Goal: Task Accomplishment & Management: Manage account settings

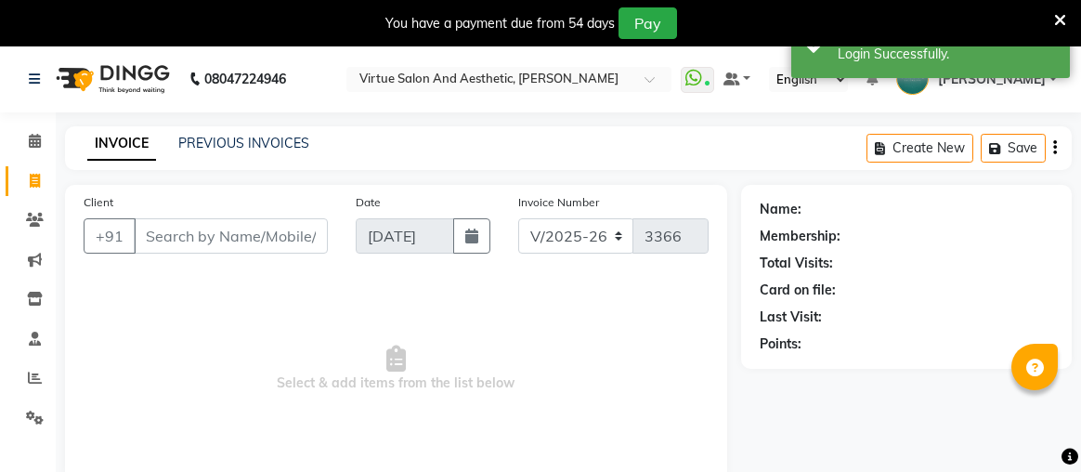
select select "4466"
select select "service"
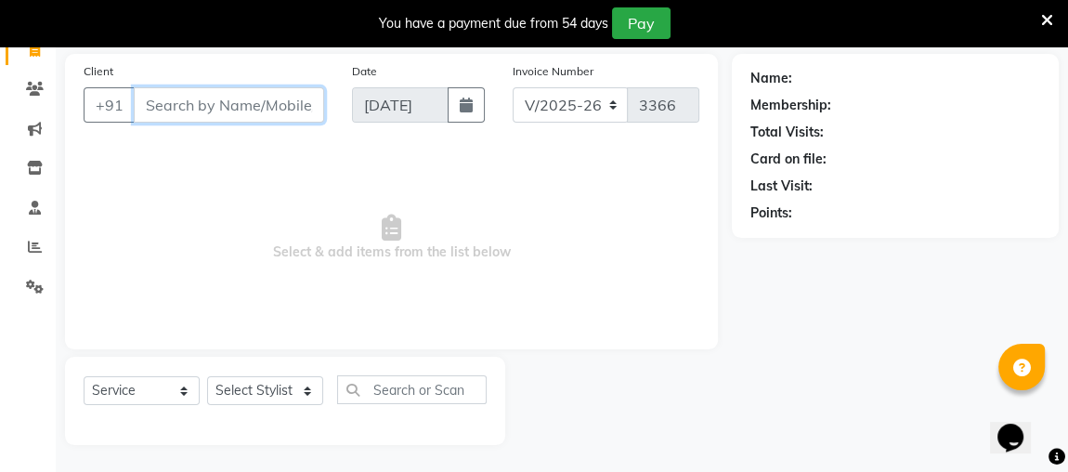
click at [221, 100] on input "Client" at bounding box center [229, 104] width 190 height 35
type input "9176300019"
click at [214, 106] on input "9176300019" at bounding box center [182, 104] width 96 height 35
drag, startPoint x: 142, startPoint y: 101, endPoint x: 248, endPoint y: 111, distance: 106.4
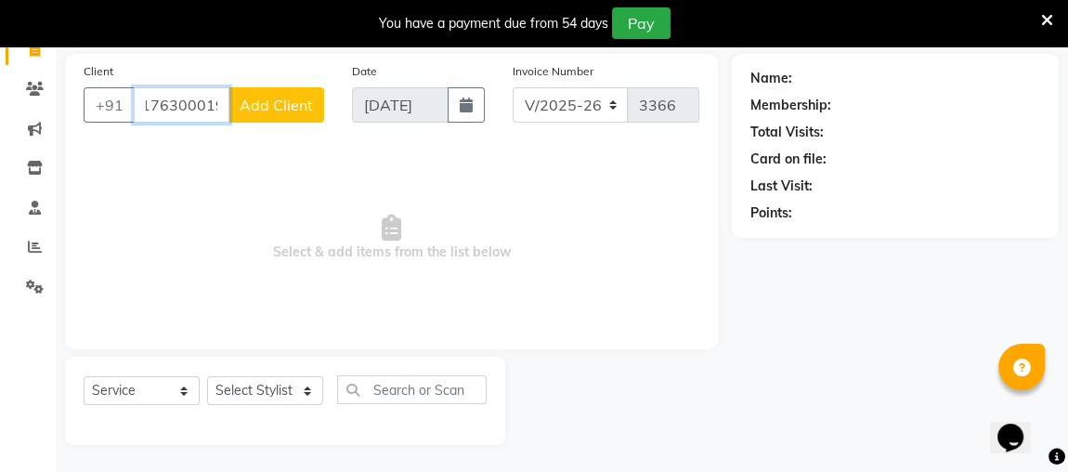
click at [248, 111] on div "+91 9176300019 Add Client" at bounding box center [204, 104] width 241 height 35
drag, startPoint x: 134, startPoint y: 106, endPoint x: 228, endPoint y: 114, distance: 94.2
click at [228, 114] on input "900030461869" at bounding box center [182, 104] width 96 height 35
click at [209, 103] on input "900030461869" at bounding box center [182, 104] width 96 height 35
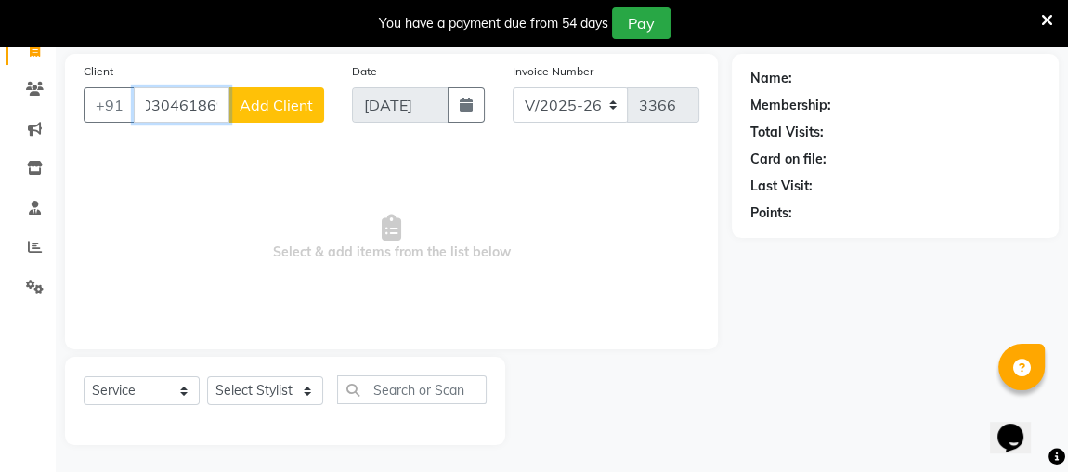
click at [215, 104] on input "900030461869" at bounding box center [182, 104] width 96 height 35
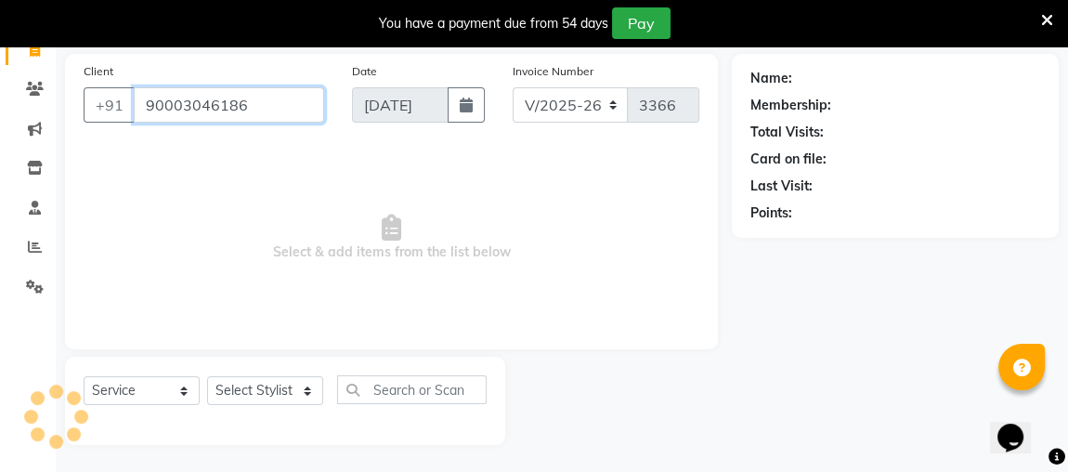
scroll to position [0, 0]
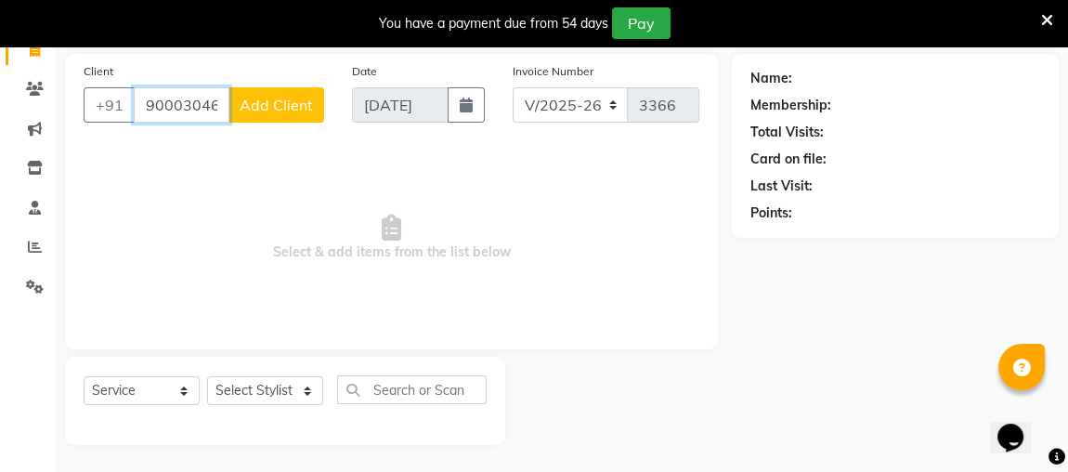
type input "90003046186"
click at [39, 248] on icon at bounding box center [35, 247] width 14 height 14
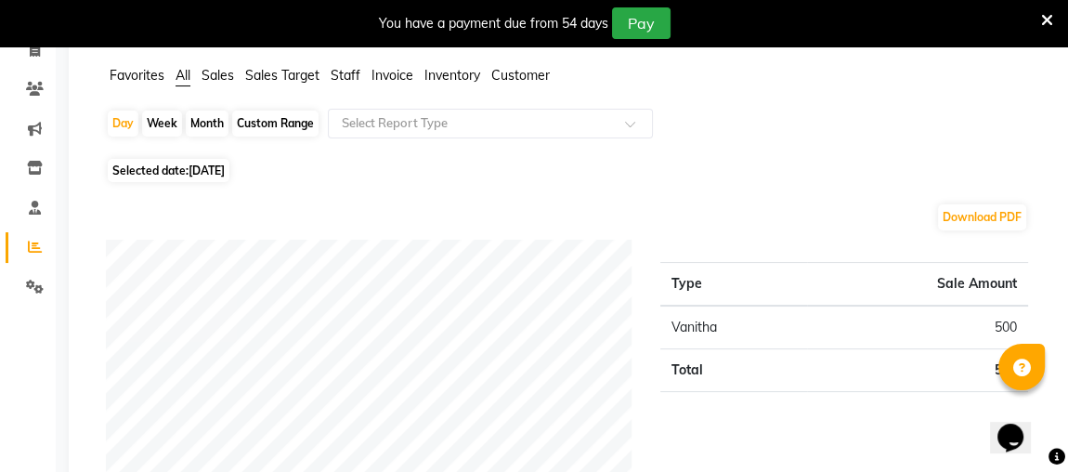
click at [356, 73] on span "Staff" at bounding box center [346, 75] width 30 height 17
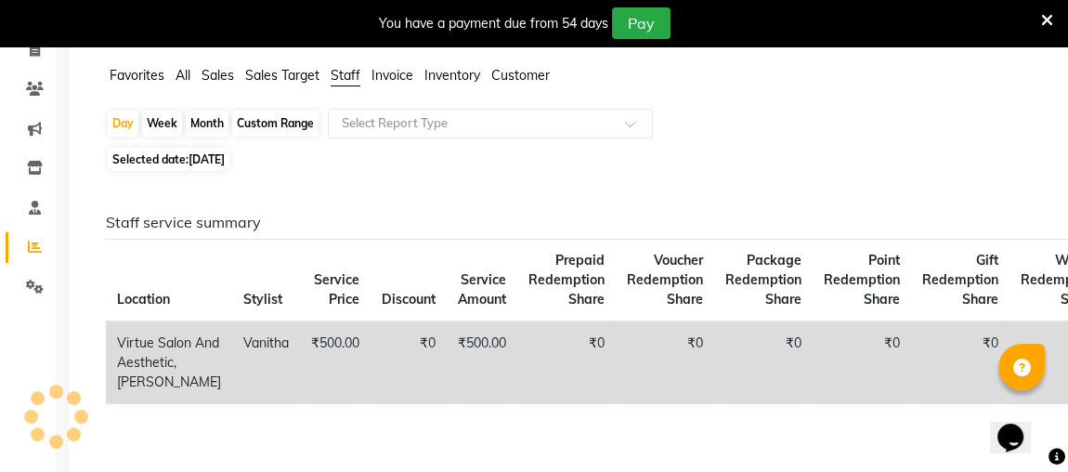
click at [283, 123] on div "Custom Range" at bounding box center [275, 124] width 86 height 26
select select "9"
select select "2025"
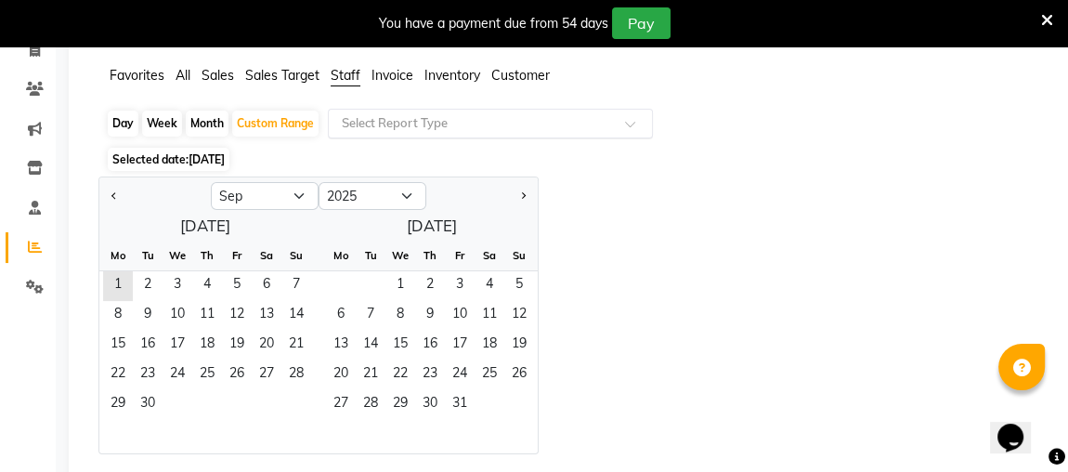
click at [399, 130] on input "text" at bounding box center [472, 123] width 268 height 19
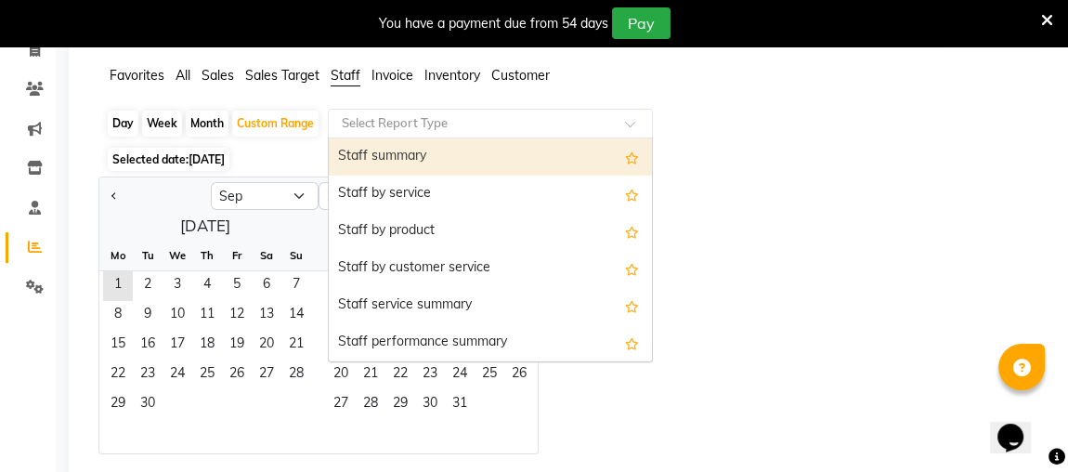
click at [406, 150] on div "Staff summary" at bounding box center [490, 156] width 323 height 37
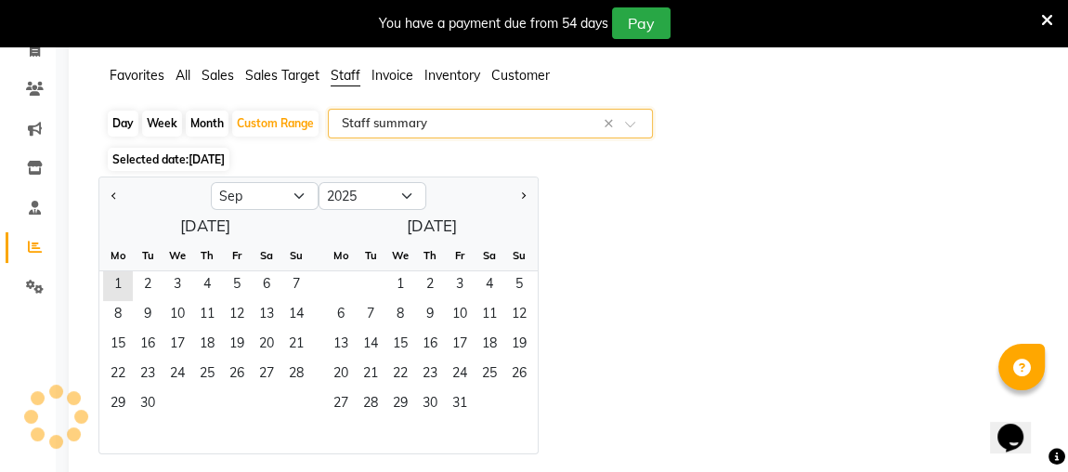
select select "full_report"
select select "csv"
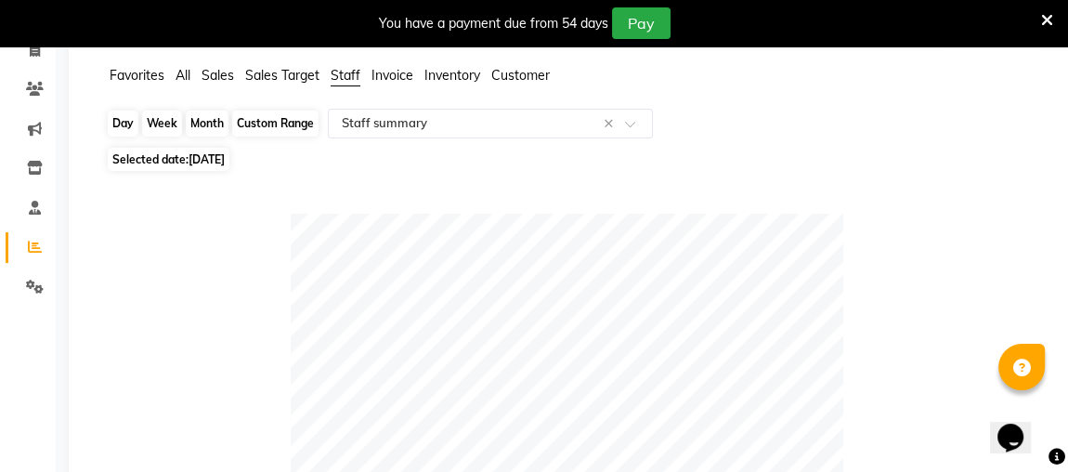
click at [268, 125] on div "Custom Range" at bounding box center [275, 124] width 86 height 26
select select "9"
select select "2025"
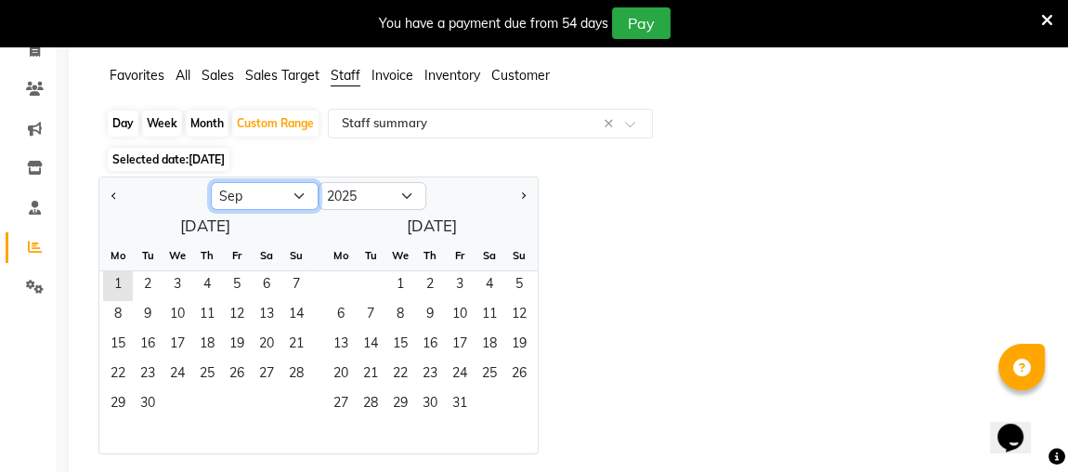
click at [298, 192] on select "Jan Feb Mar Apr May Jun [DATE] Aug Sep Oct Nov Dec" at bounding box center [265, 196] width 108 height 28
select select "8"
click at [211, 182] on select "Jan Feb Mar Apr May Jun [DATE] Aug Sep Oct Nov Dec" at bounding box center [265, 196] width 108 height 28
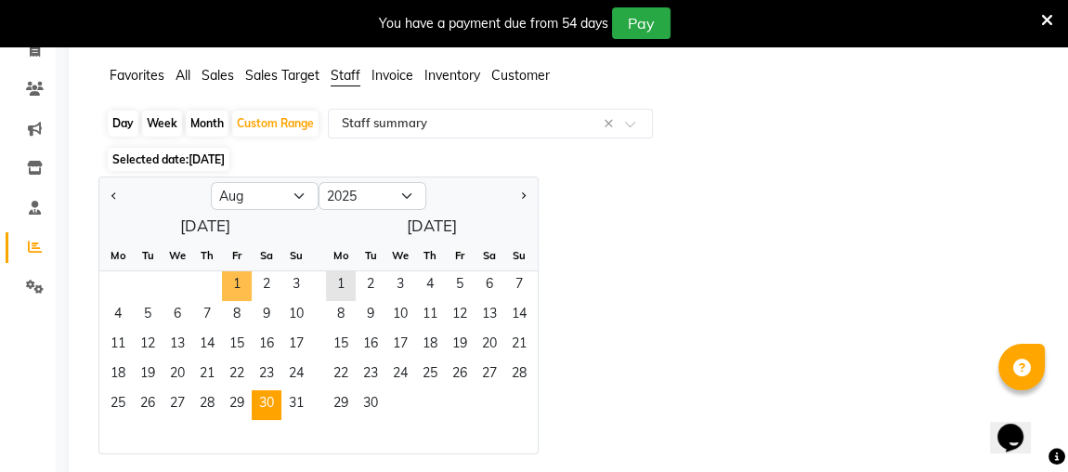
drag, startPoint x: 234, startPoint y: 281, endPoint x: 279, endPoint y: 390, distance: 117.5
click at [237, 286] on span "1" at bounding box center [237, 286] width 30 height 30
drag, startPoint x: 290, startPoint y: 398, endPoint x: 755, endPoint y: 334, distance: 469.6
click at [290, 398] on span "31" at bounding box center [296, 405] width 30 height 30
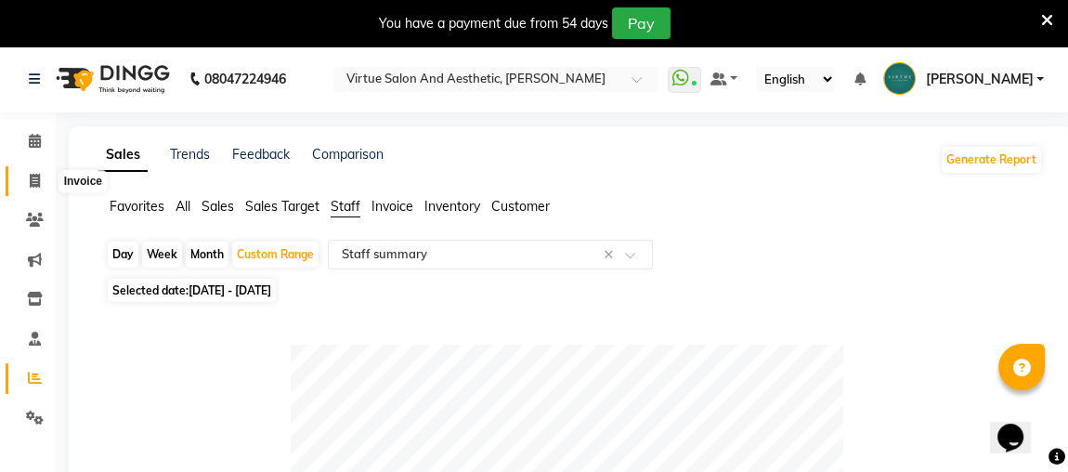
click at [34, 185] on icon at bounding box center [35, 181] width 10 height 14
select select "service"
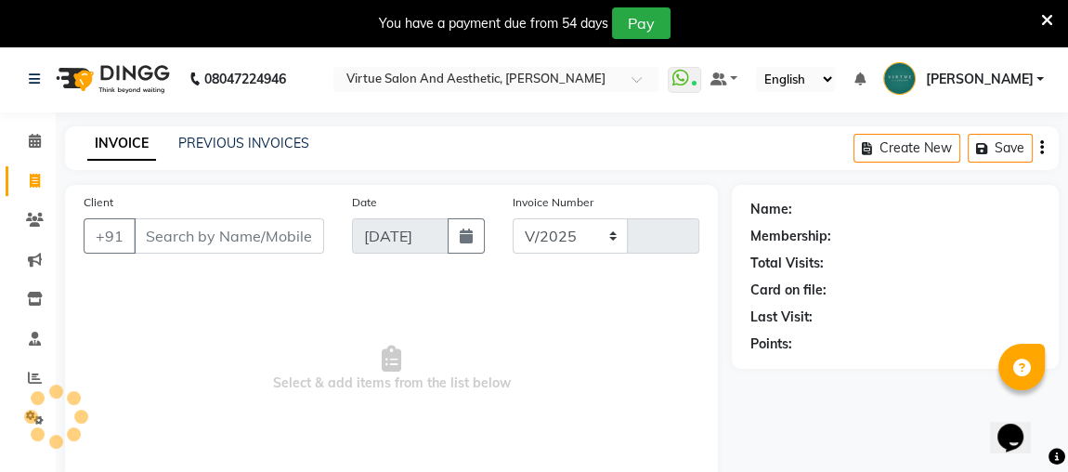
select select "4466"
type input "3367"
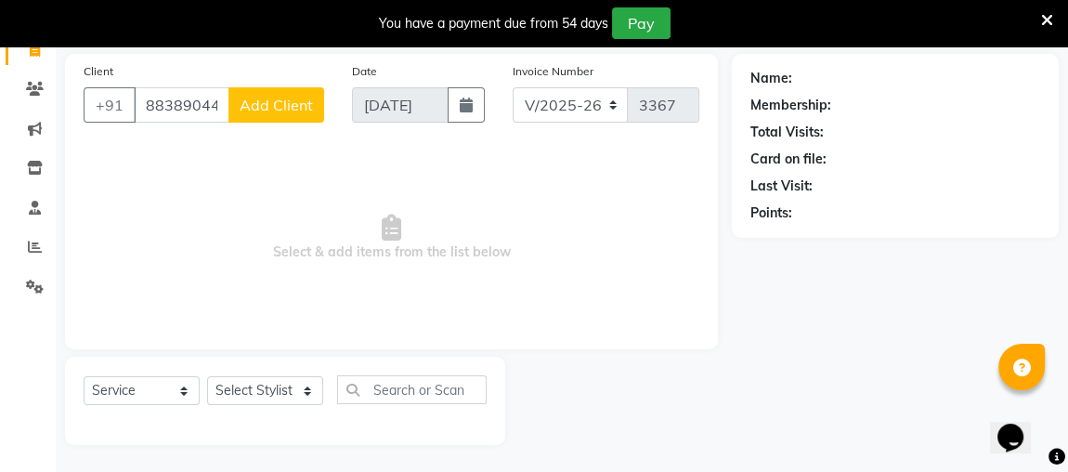
type input "8838904454"
drag, startPoint x: 192, startPoint y: 96, endPoint x: 152, endPoint y: 109, distance: 42.0
click at [190, 98] on input "8838904454" at bounding box center [182, 104] width 96 height 35
drag, startPoint x: 141, startPoint y: 102, endPoint x: 232, endPoint y: 103, distance: 91.0
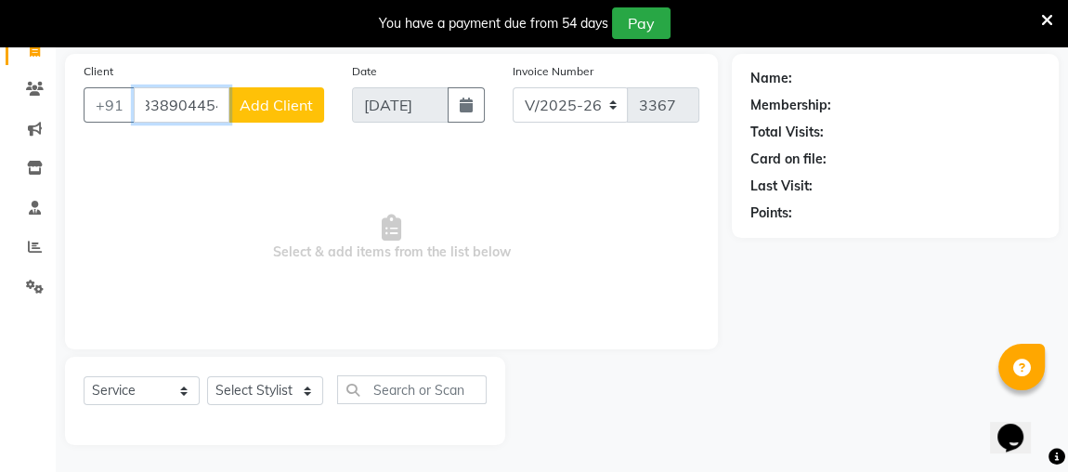
click at [232, 103] on div "+91 8838904454 Add Client" at bounding box center [204, 104] width 241 height 35
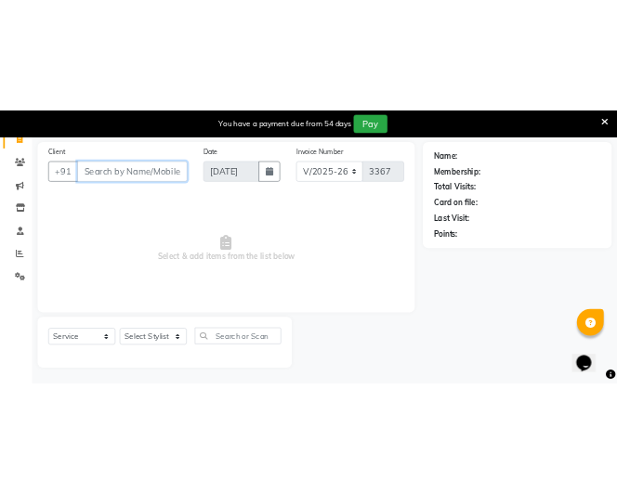
scroll to position [0, 0]
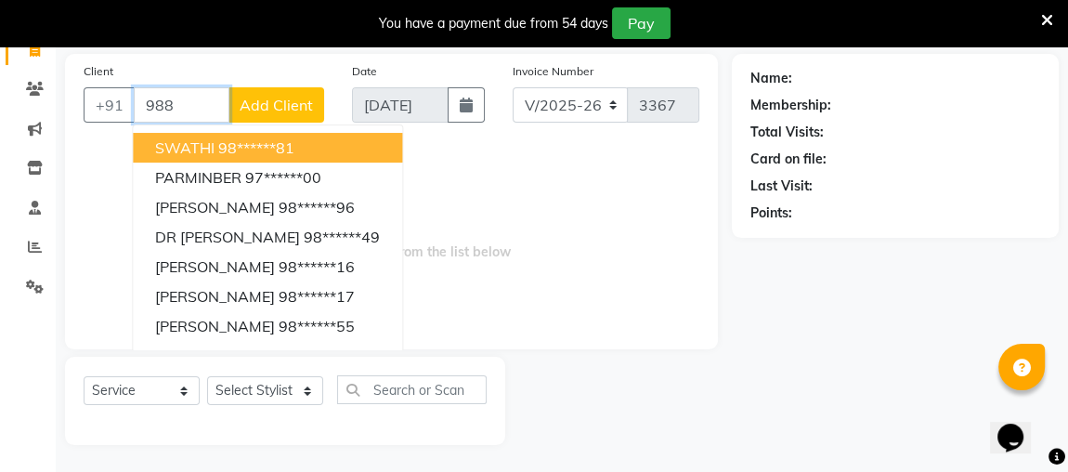
type input "988"
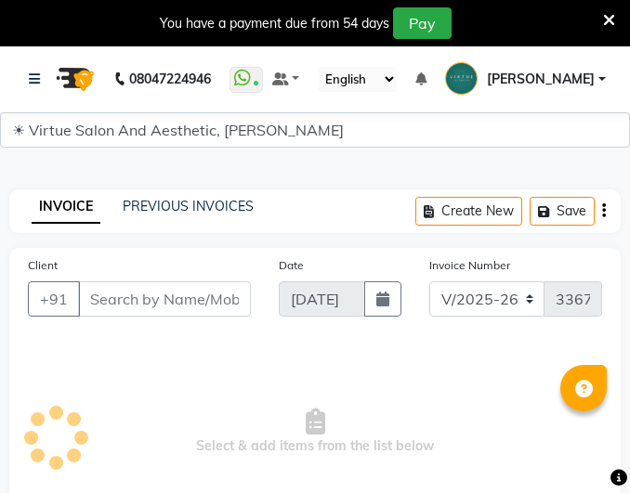
select select "4466"
select select "service"
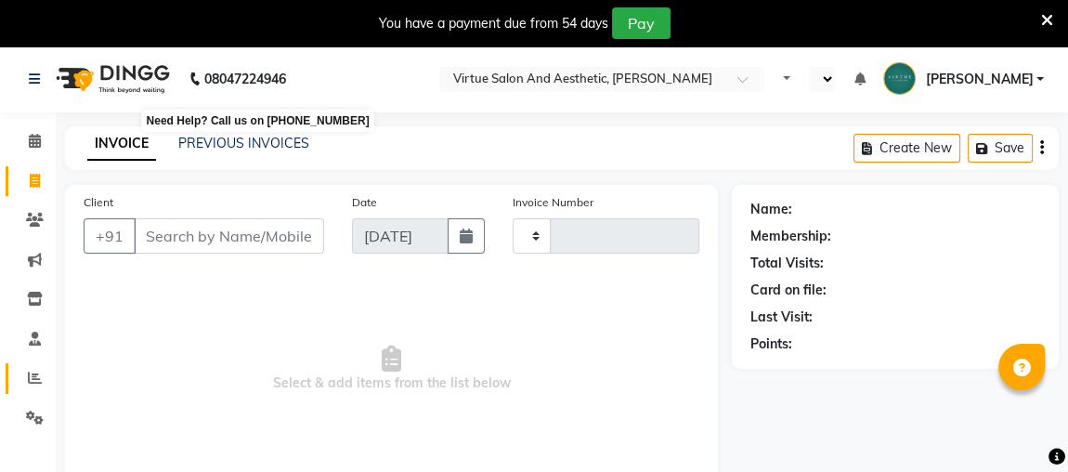
select select "en"
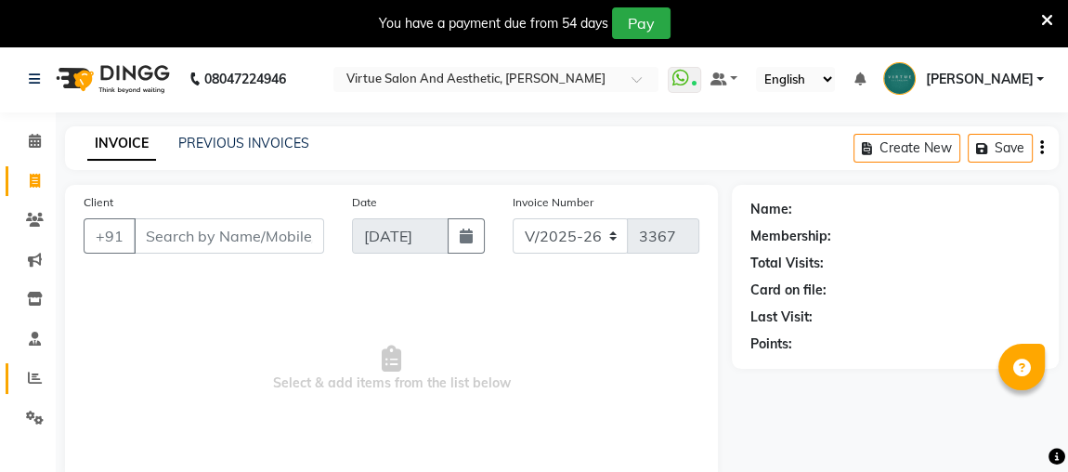
click at [32, 383] on icon at bounding box center [35, 378] width 14 height 14
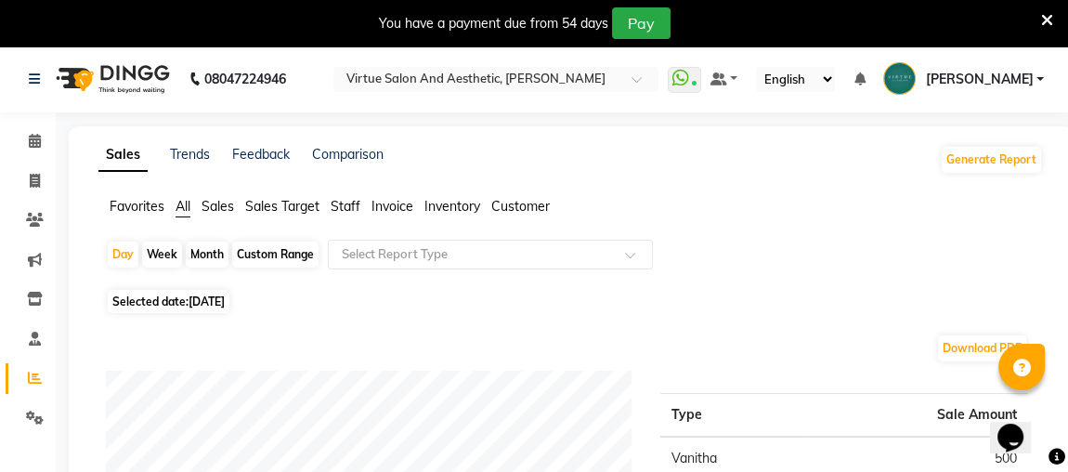
click at [175, 296] on span "Selected date: [DATE]" at bounding box center [169, 301] width 122 height 23
select select "9"
select select "2025"
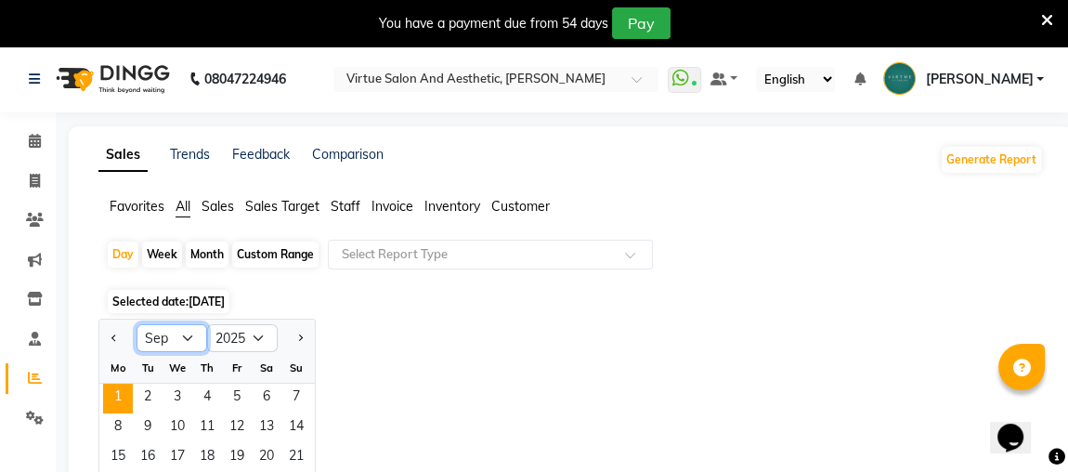
click at [191, 341] on select "Jan Feb Mar Apr May Jun [DATE] Aug Sep Oct Nov Dec" at bounding box center [172, 338] width 71 height 28
select select "8"
click at [137, 324] on select "Jan Feb Mar Apr May Jun [DATE] Aug Sep Oct Nov Dec" at bounding box center [172, 338] width 71 height 28
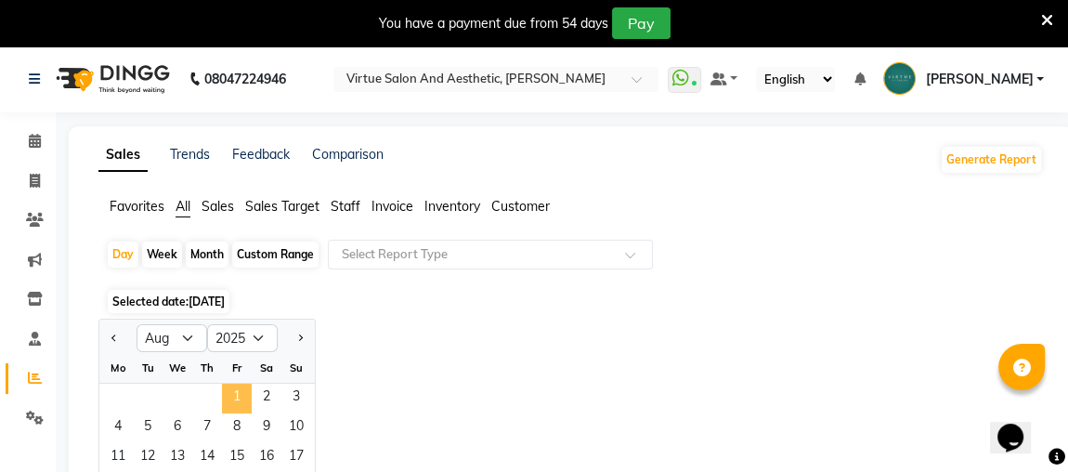
click at [232, 392] on span "1" at bounding box center [237, 399] width 30 height 30
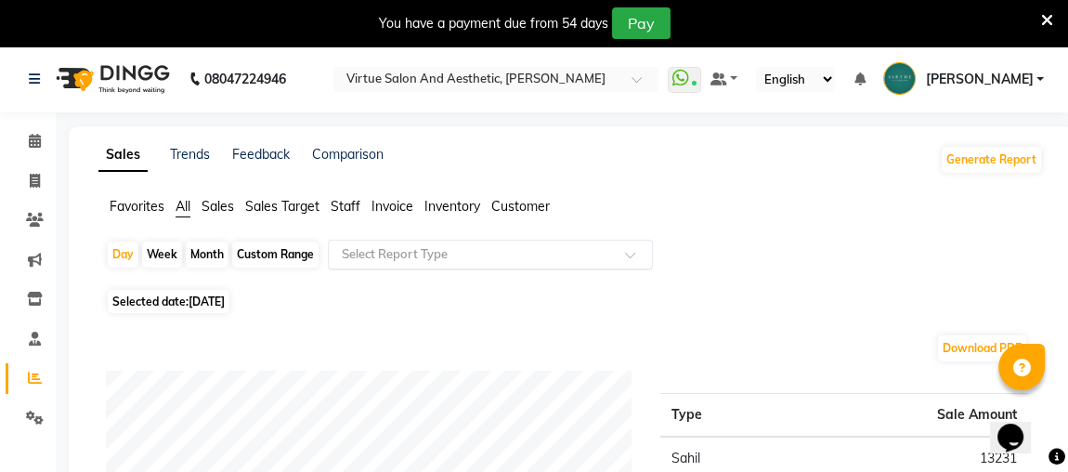
click at [411, 252] on input "text" at bounding box center [472, 254] width 268 height 19
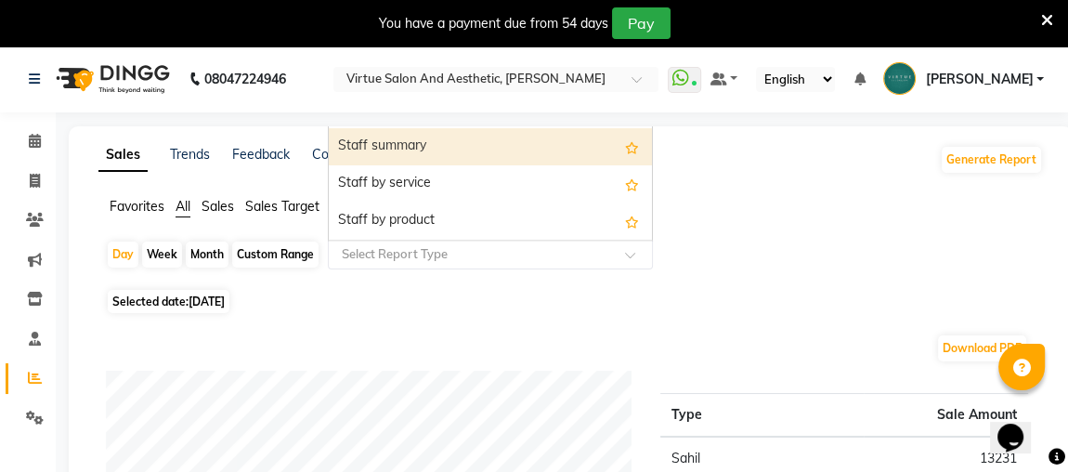
click at [385, 152] on div "Staff summary" at bounding box center [490, 146] width 323 height 37
select select "full_report"
select select "csv"
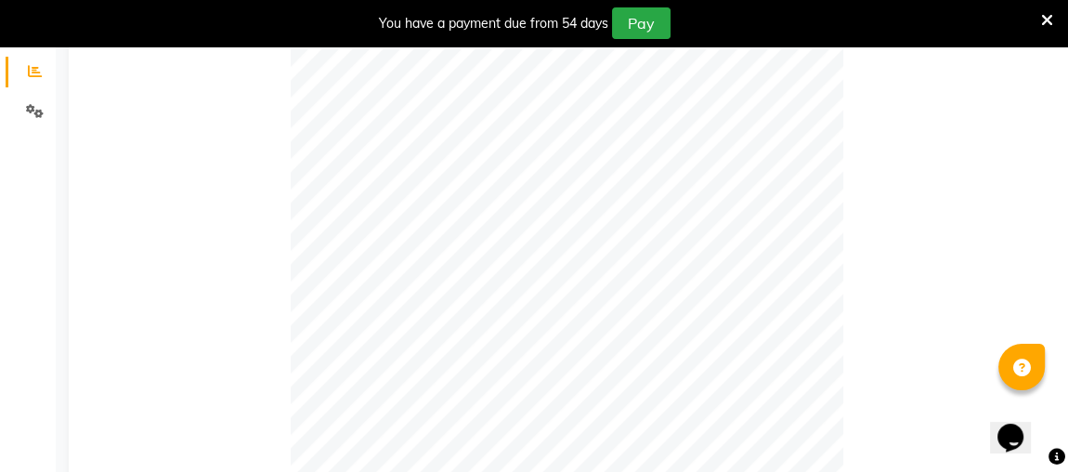
scroll to position [84, 0]
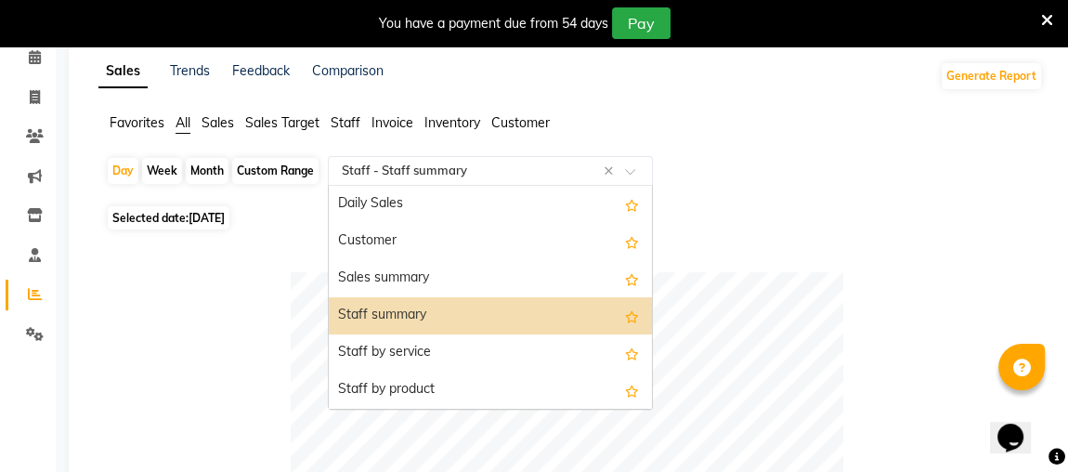
click at [518, 179] on div "Select Report Type × Staff - Staff summary ×" at bounding box center [490, 171] width 325 height 30
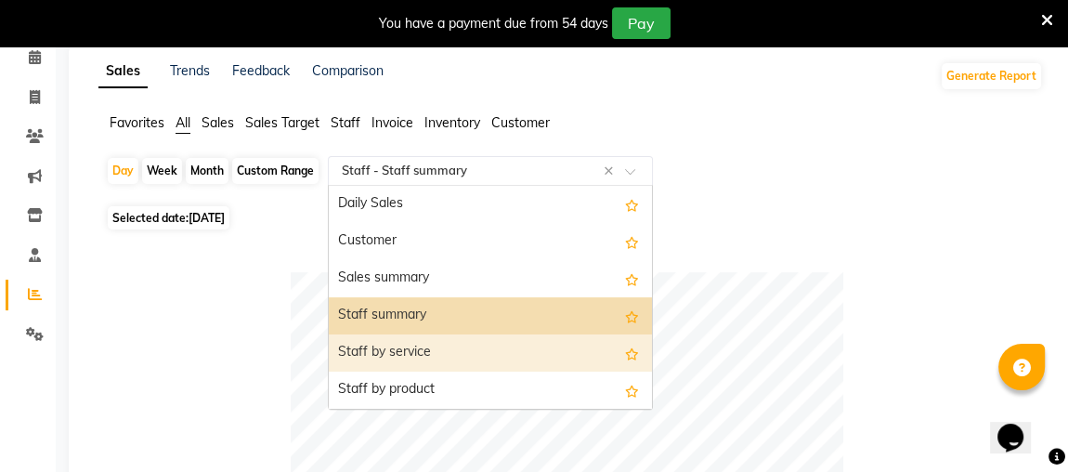
click at [424, 351] on div "Staff by service" at bounding box center [490, 352] width 323 height 37
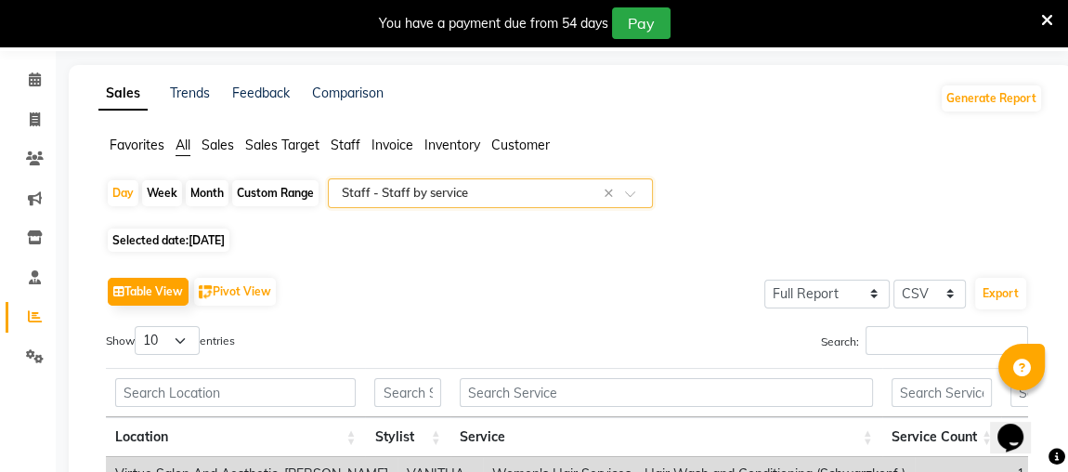
scroll to position [0, 0]
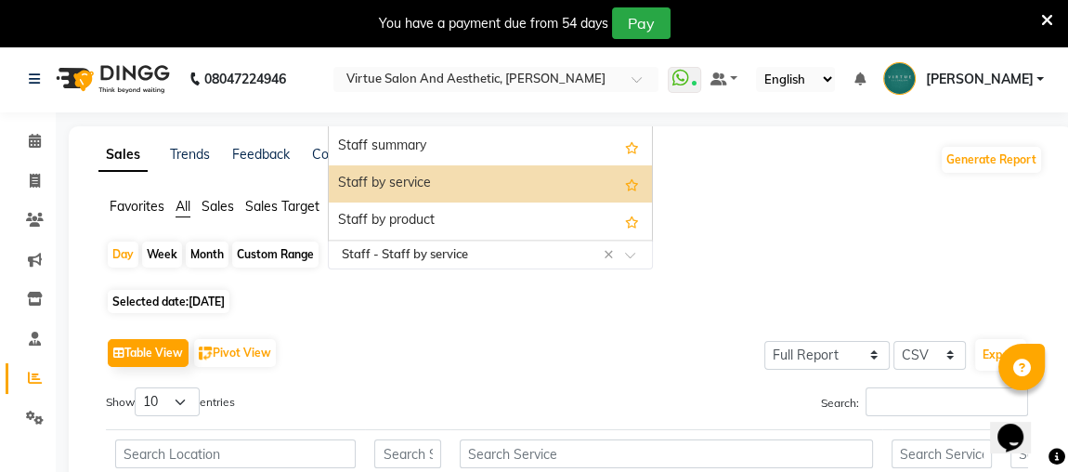
click at [455, 245] on input "text" at bounding box center [472, 254] width 268 height 19
click at [518, 247] on input "text" at bounding box center [472, 254] width 268 height 19
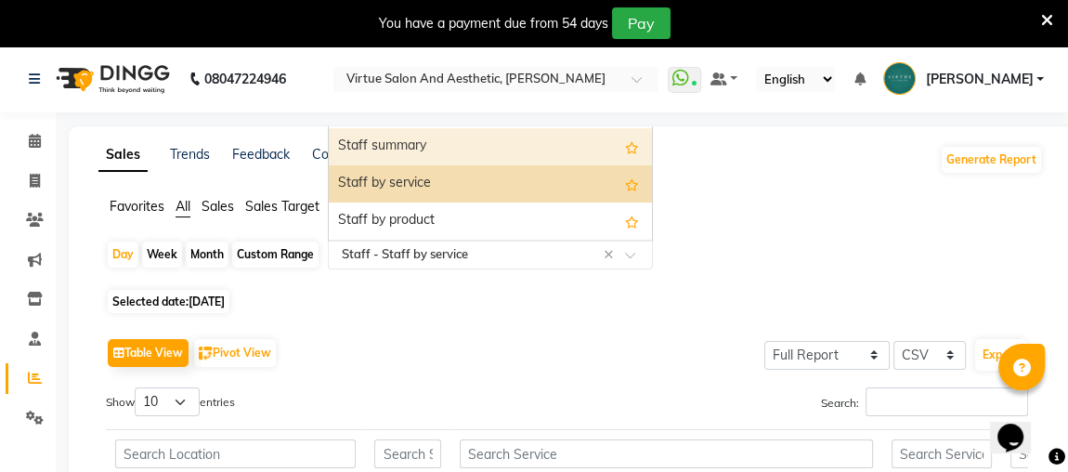
click at [434, 142] on div "Staff summary" at bounding box center [490, 146] width 323 height 37
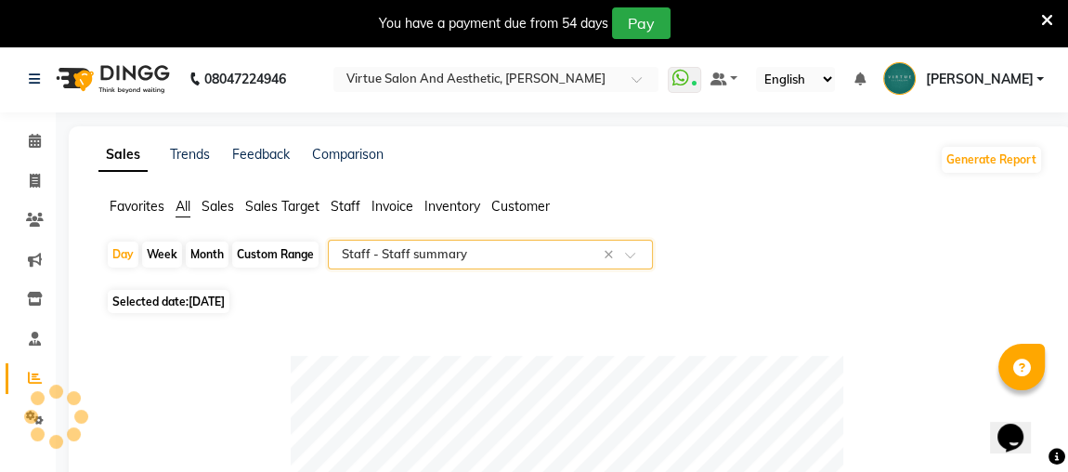
click at [168, 303] on span "Selected date: [DATE]" at bounding box center [169, 301] width 122 height 23
select select "8"
select select "2025"
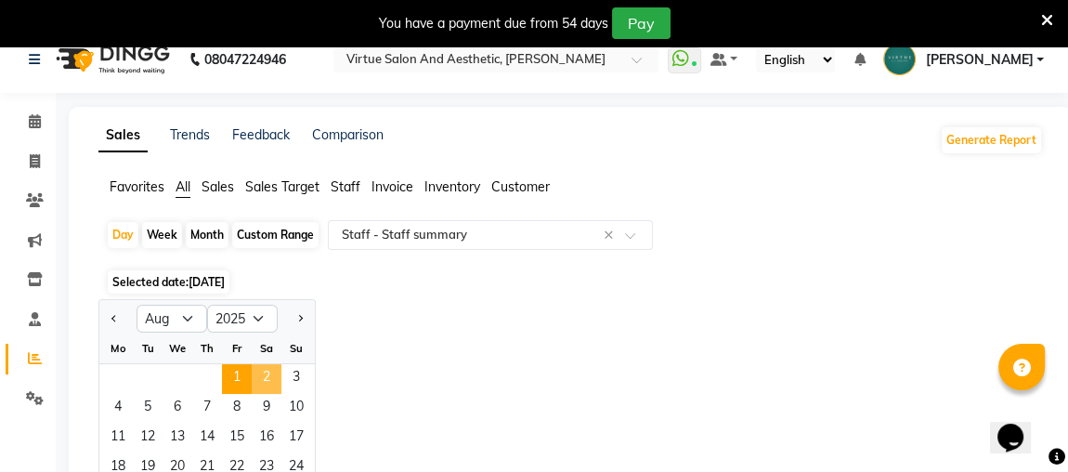
scroll to position [168, 0]
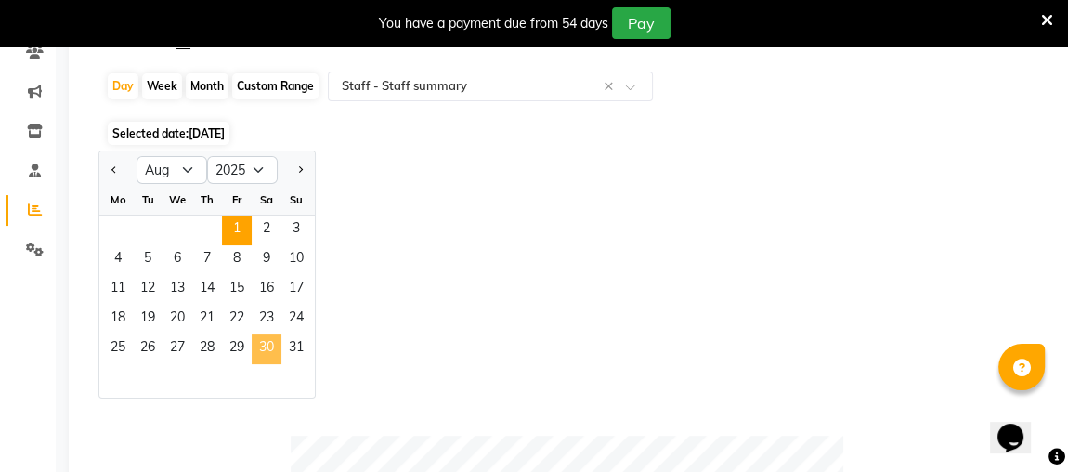
click at [266, 344] on span "30" at bounding box center [267, 349] width 30 height 30
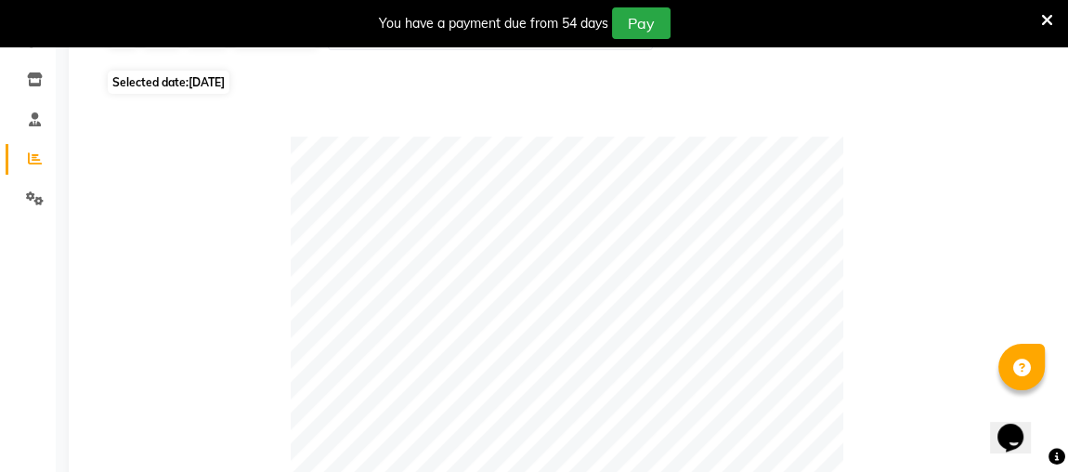
scroll to position [0, 0]
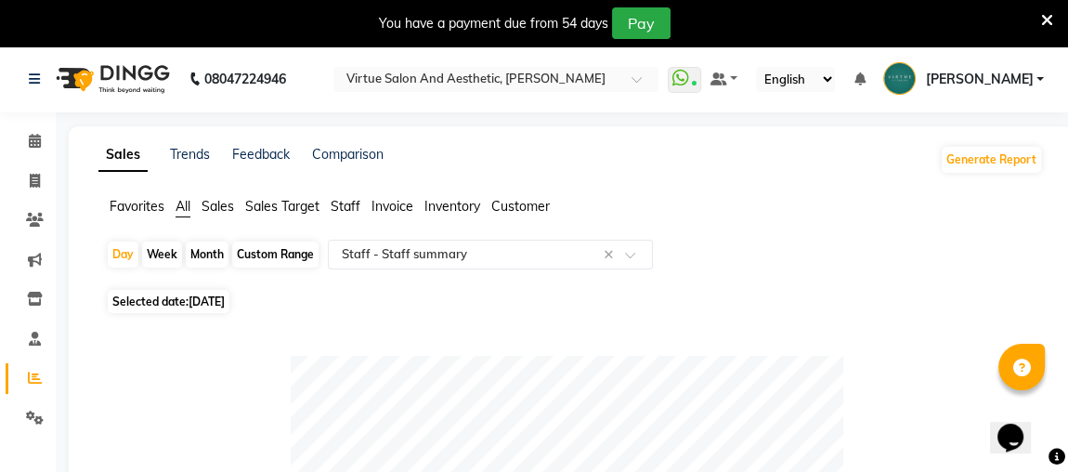
select select "service"
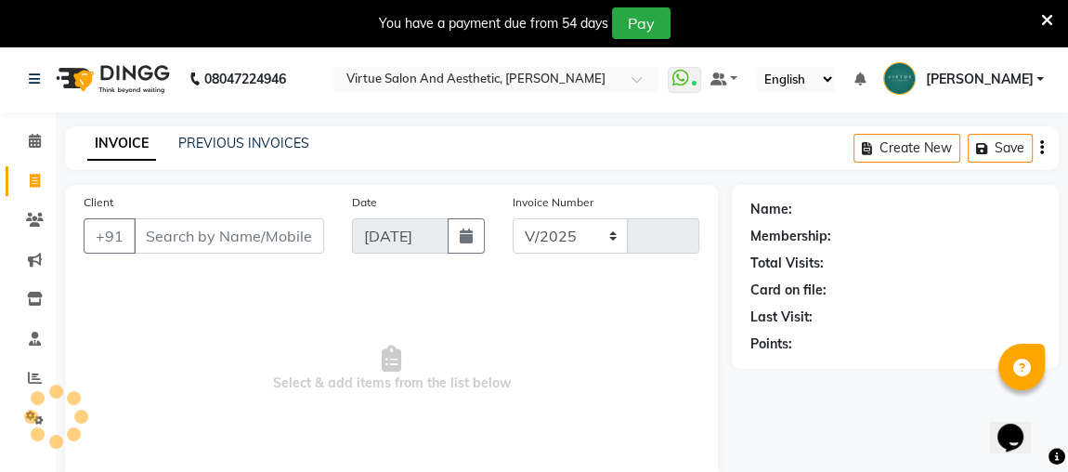
select select "4466"
type input "3367"
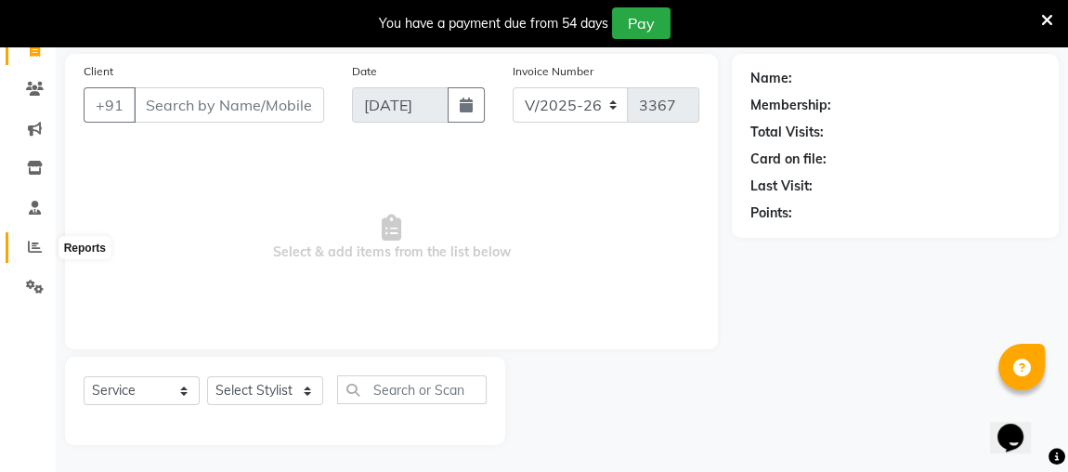
click at [31, 250] on icon at bounding box center [35, 247] width 14 height 14
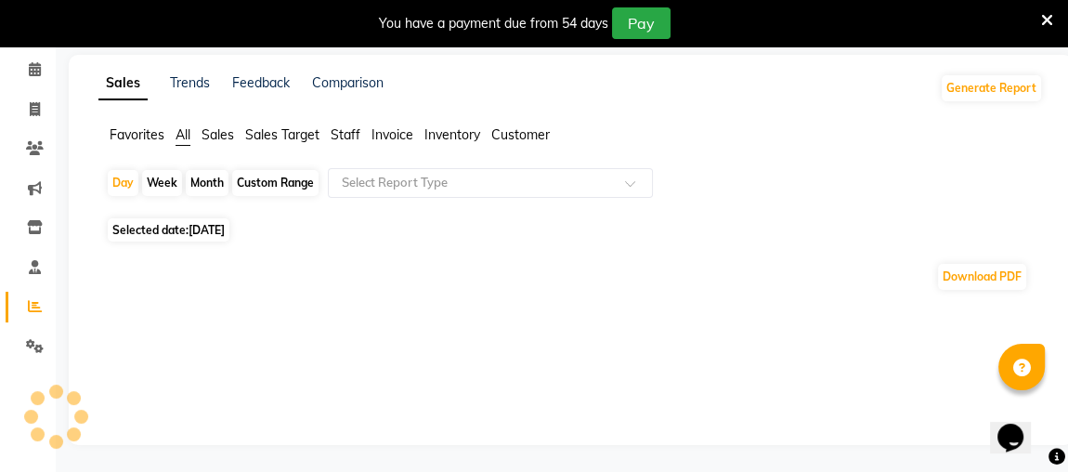
scroll to position [131, 0]
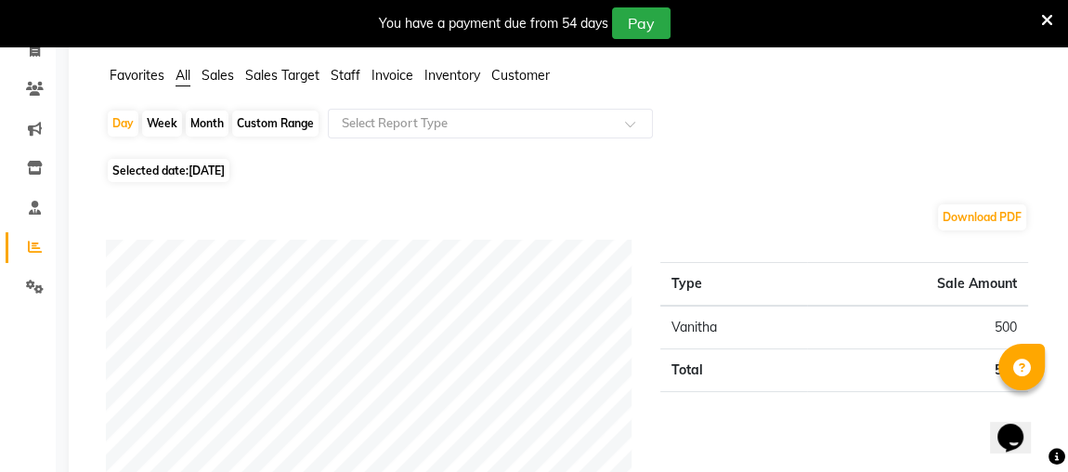
drag, startPoint x: 208, startPoint y: 117, endPoint x: 184, endPoint y: 119, distance: 24.2
click at [190, 119] on div "Month" at bounding box center [207, 124] width 43 height 26
select select "9"
select select "2025"
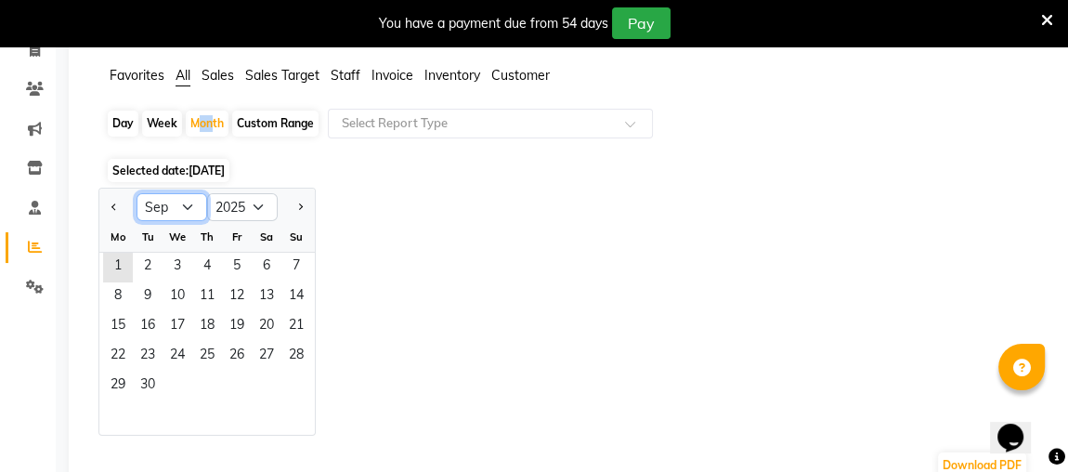
click at [189, 210] on select "Jan Feb Mar Apr May Jun [DATE] Aug Sep Oct Nov Dec" at bounding box center [172, 207] width 71 height 28
select select "8"
click at [137, 193] on select "Jan Feb Mar Apr May Jun [DATE] Aug Sep Oct Nov Dec" at bounding box center [172, 207] width 71 height 28
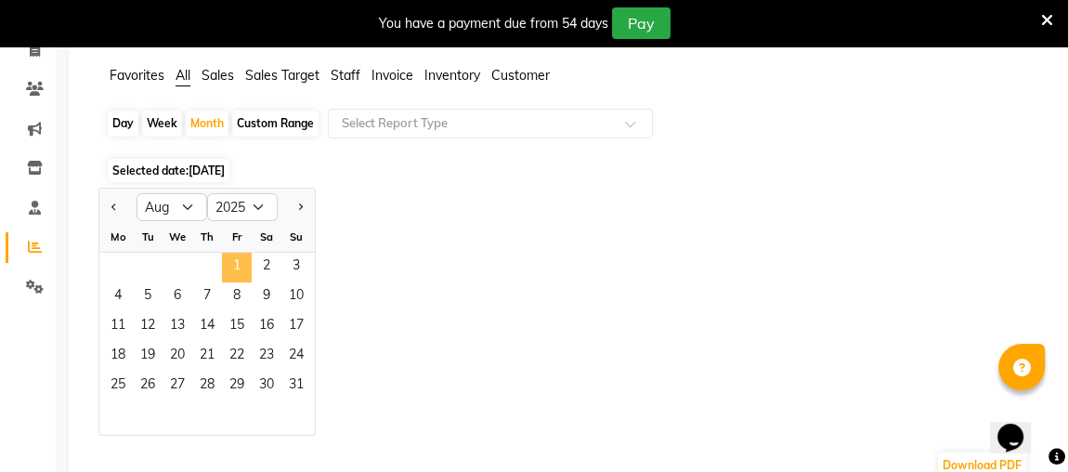
click at [242, 262] on span "1" at bounding box center [237, 268] width 30 height 30
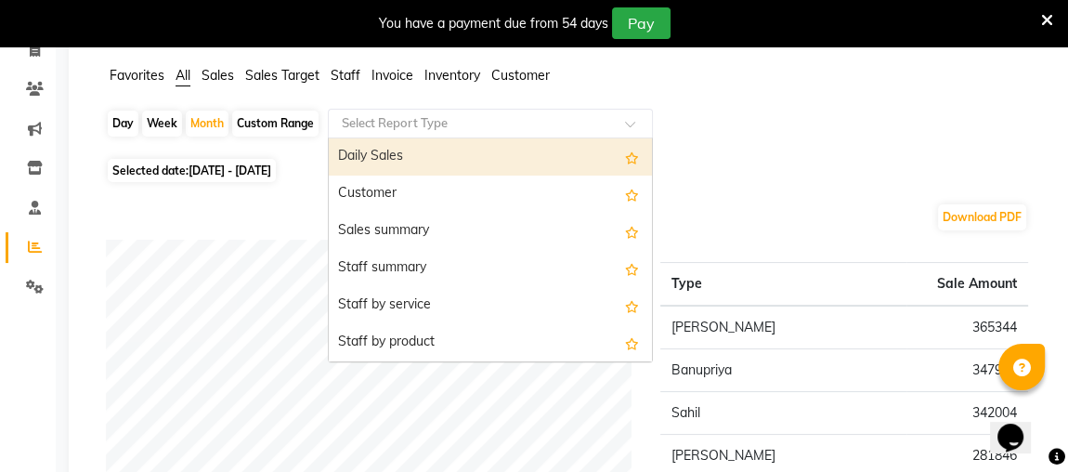
click at [429, 123] on input "text" at bounding box center [472, 123] width 268 height 19
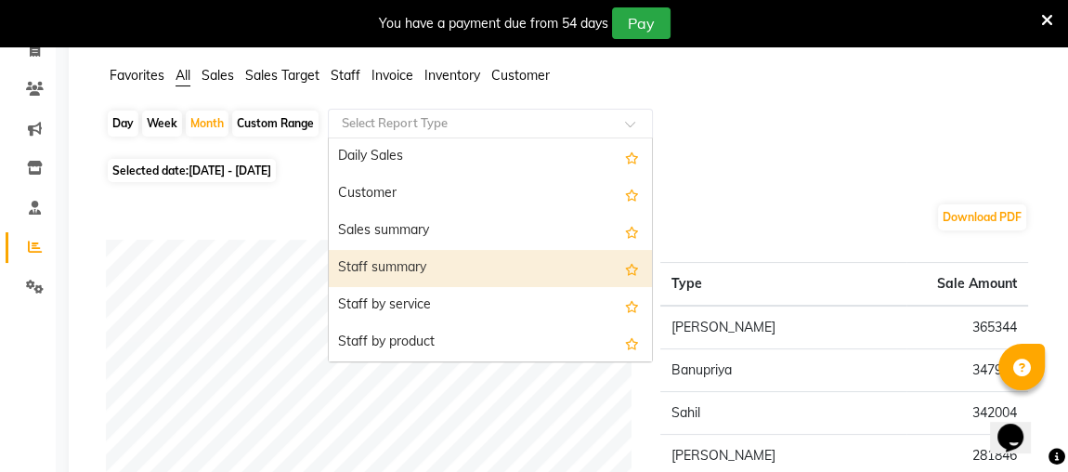
click at [357, 268] on div "Staff summary" at bounding box center [490, 268] width 323 height 37
select select "full_report"
select select "csv"
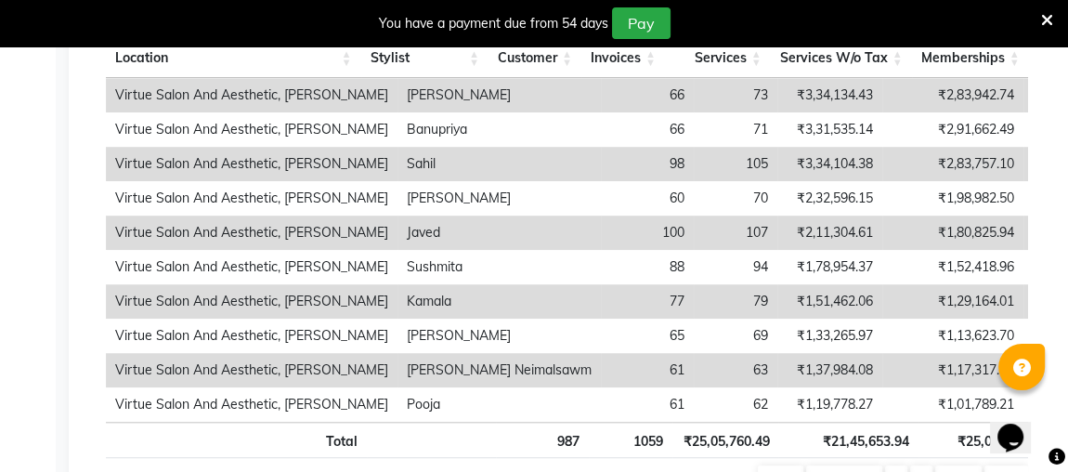
scroll to position [1043, 0]
